Goal: Navigation & Orientation: Find specific page/section

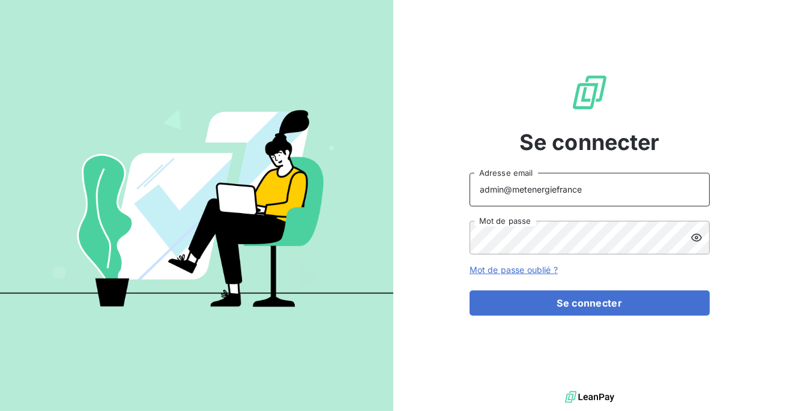
click at [582, 193] on input "admin@metenergiefrance" at bounding box center [589, 190] width 240 height 34
click at [469, 291] on button "Se connecter" at bounding box center [589, 303] width 240 height 25
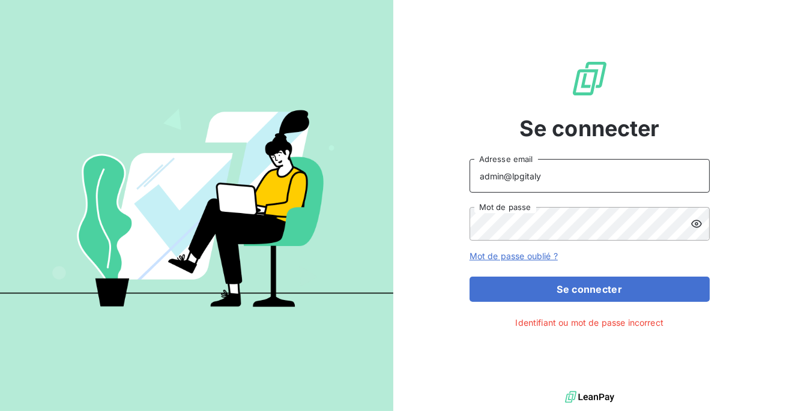
type input "admin@lpgitaly"
click at [469, 277] on button "Se connecter" at bounding box center [589, 289] width 240 height 25
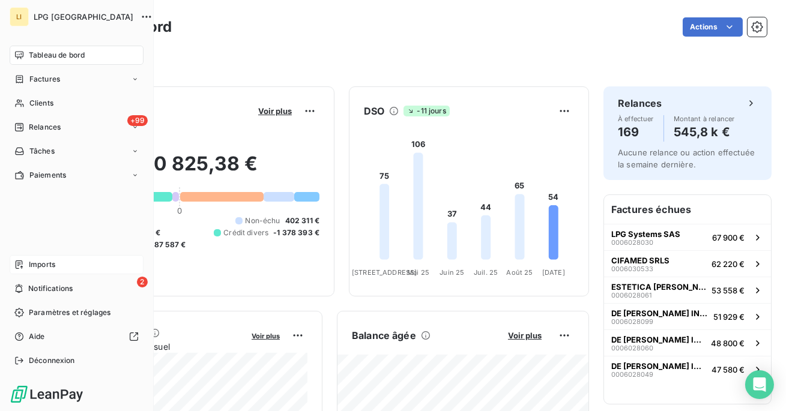
click at [31, 262] on span "Imports" at bounding box center [42, 264] width 26 height 11
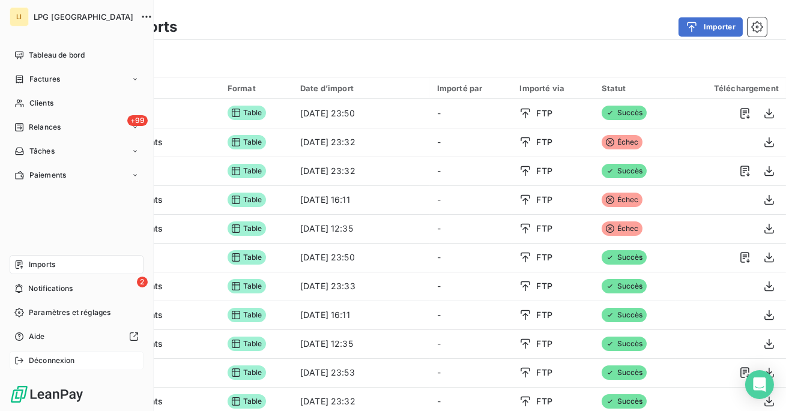
click at [34, 355] on span "Déconnexion" at bounding box center [52, 360] width 46 height 11
